Goal: Register for event/course

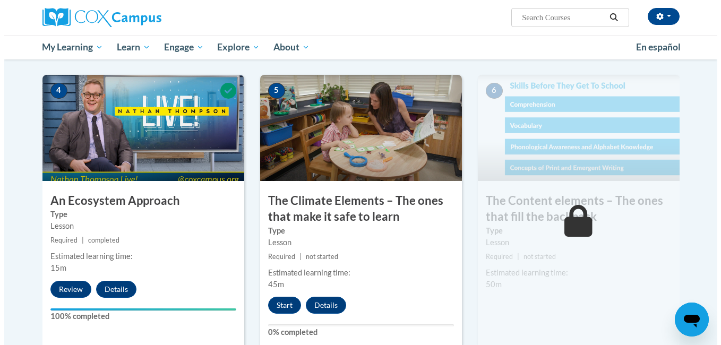
scroll to position [531, 0]
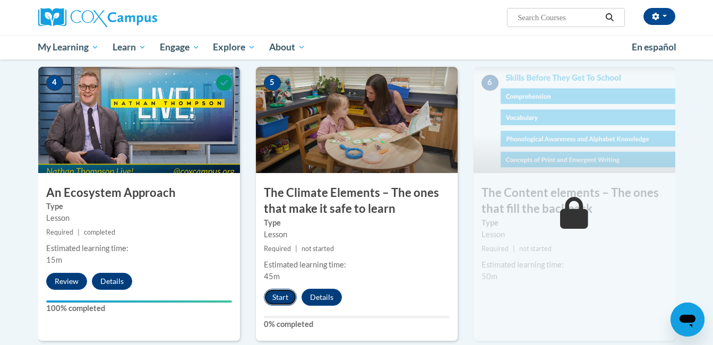
click at [285, 302] on button "Start" at bounding box center [280, 297] width 33 height 17
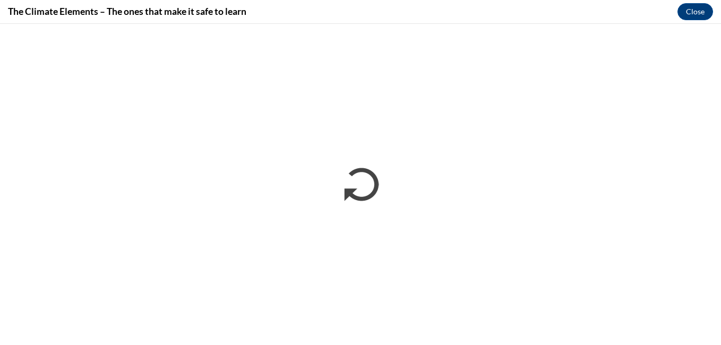
scroll to position [0, 0]
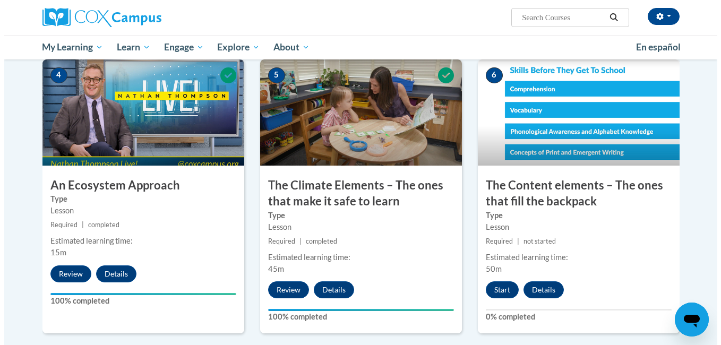
scroll to position [539, 0]
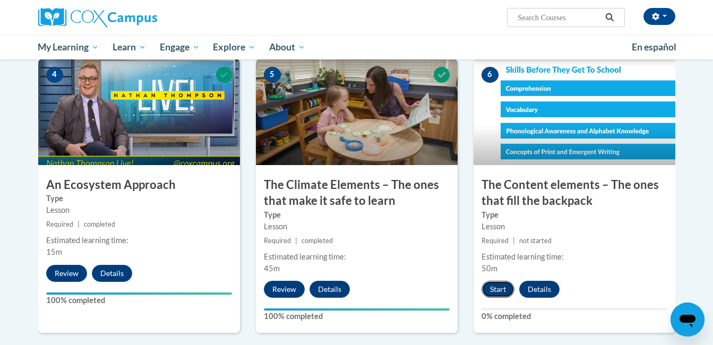
click at [505, 281] on button "Start" at bounding box center [498, 289] width 33 height 17
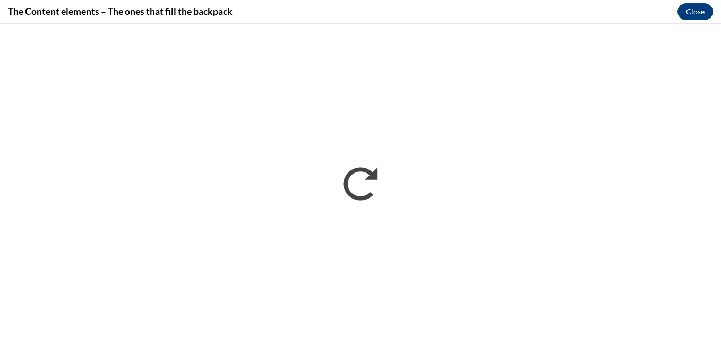
scroll to position [0, 0]
